Goal: Download file/media

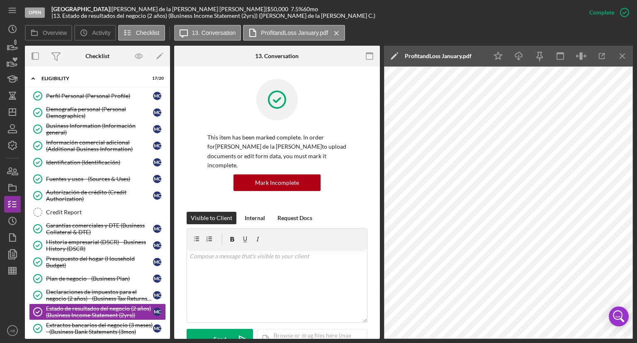
scroll to position [249, 0]
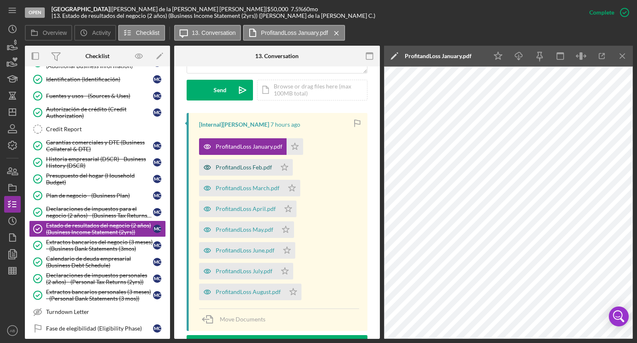
click at [220, 161] on div "ProfitandLoss Feb.pdf" at bounding box center [237, 167] width 77 height 17
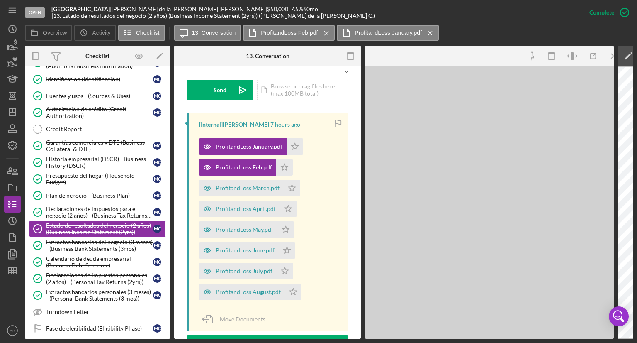
scroll to position [258, 0]
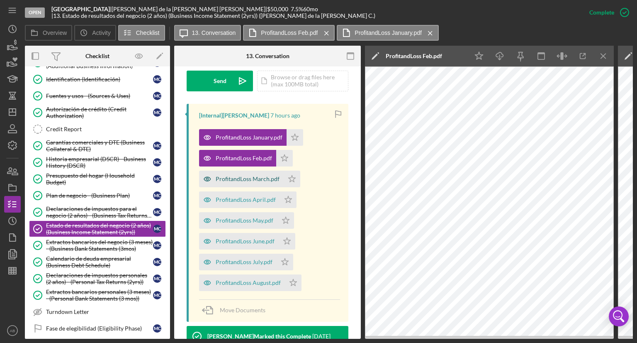
click at [219, 177] on div "ProfitandLoss March.pdf" at bounding box center [248, 178] width 64 height 7
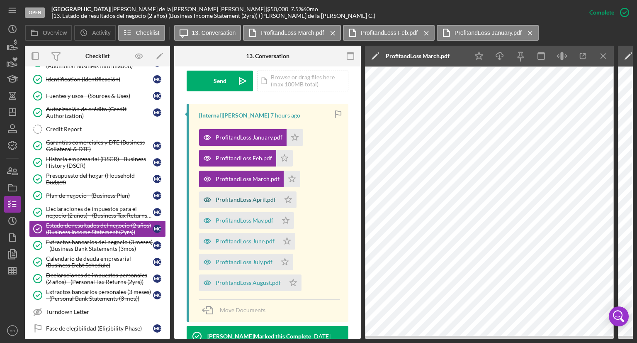
click at [235, 194] on div "ProfitandLoss April.pdf" at bounding box center [239, 199] width 81 height 17
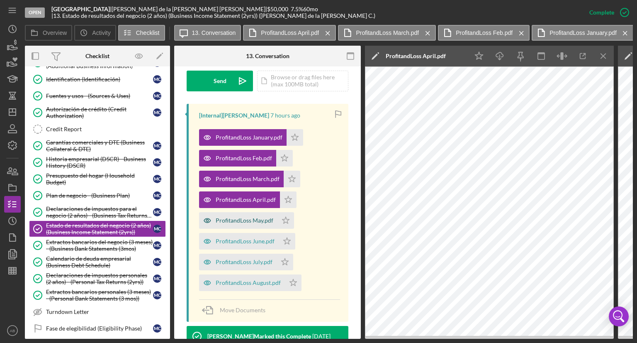
click at [238, 224] on div "ProfitandLoss May.pdf" at bounding box center [238, 220] width 78 height 17
click at [243, 238] on div "ProfitandLoss June.pdf" at bounding box center [245, 241] width 59 height 7
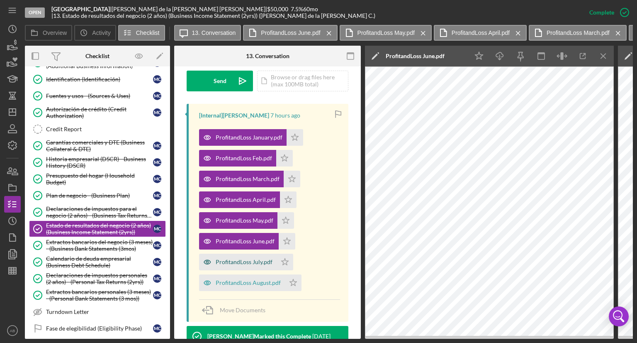
click at [260, 258] on div "ProfitandLoss July.pdf" at bounding box center [244, 261] width 57 height 7
click at [237, 279] on div "ProfitandLoss August.pdf" at bounding box center [248, 282] width 65 height 7
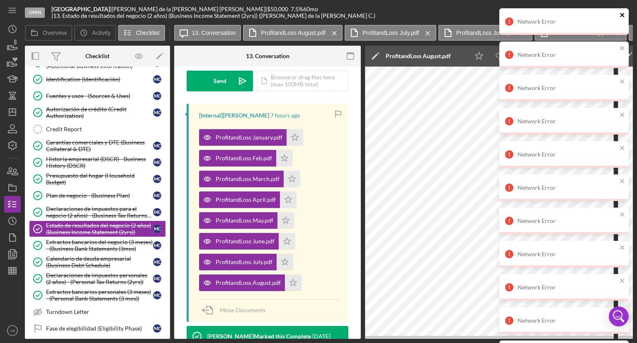
click at [621, 16] on icon "close" at bounding box center [622, 15] width 4 height 4
click at [622, 14] on icon "close" at bounding box center [622, 15] width 4 height 4
click at [623, 18] on icon "close" at bounding box center [623, 15] width 6 height 7
click at [622, 17] on icon "close" at bounding box center [623, 15] width 6 height 7
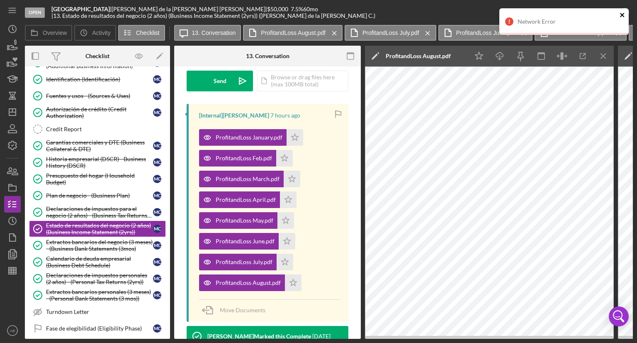
click at [624, 19] on button "close" at bounding box center [623, 16] width 6 height 8
